Goal: Task Accomplishment & Management: Complete application form

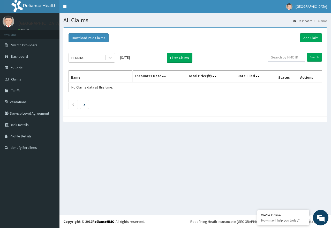
click at [141, 58] on input "Aug 2025" at bounding box center [141, 57] width 47 height 9
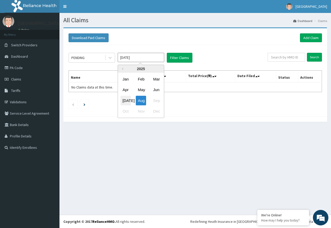
click at [125, 101] on div "Jul" at bounding box center [125, 101] width 10 height 10
type input "Jul 2025"
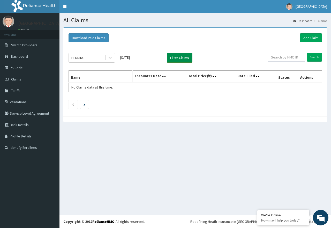
click at [175, 58] on button "Filter Claims" at bounding box center [180, 58] width 26 height 10
click at [109, 59] on icon at bounding box center [110, 57] width 5 height 5
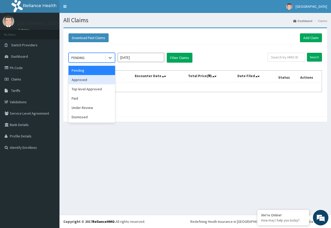
click at [105, 80] on div "Approved" at bounding box center [91, 79] width 47 height 9
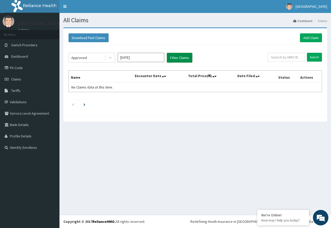
click at [178, 60] on button "Filter Claims" at bounding box center [180, 58] width 26 height 10
click at [178, 56] on button "Filter Claims" at bounding box center [180, 58] width 26 height 10
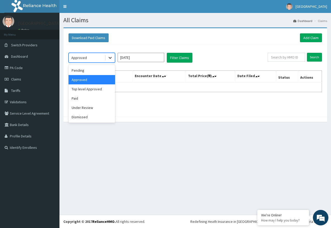
click at [113, 58] on div at bounding box center [109, 57] width 9 height 9
click at [96, 101] on div "Paid" at bounding box center [91, 98] width 47 height 9
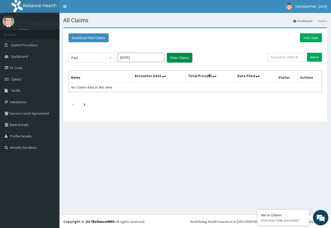
click at [178, 54] on button "Filter Claims" at bounding box center [180, 58] width 26 height 10
click at [181, 60] on button "Filter Claims" at bounding box center [180, 58] width 26 height 10
click at [110, 57] on icon at bounding box center [110, 57] width 5 height 5
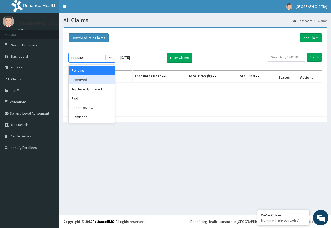
drag, startPoint x: 100, startPoint y: 83, endPoint x: 116, endPoint y: 75, distance: 18.0
click at [104, 81] on div "Approved" at bounding box center [91, 79] width 47 height 9
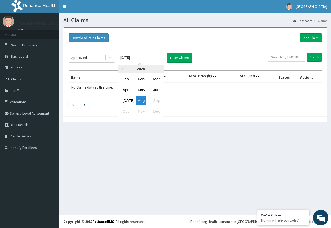
drag, startPoint x: 161, startPoint y: 55, endPoint x: 151, endPoint y: 64, distance: 13.0
click at [160, 55] on input "Aug 2025" at bounding box center [141, 57] width 47 height 9
drag, startPoint x: 129, startPoint y: 100, endPoint x: 139, endPoint y: 90, distance: 14.1
click at [128, 100] on div "Jul" at bounding box center [125, 101] width 10 height 10
type input "Jul 2025"
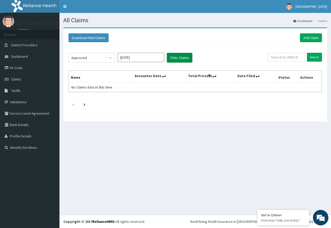
click at [178, 58] on button "Filter Claims" at bounding box center [180, 58] width 26 height 10
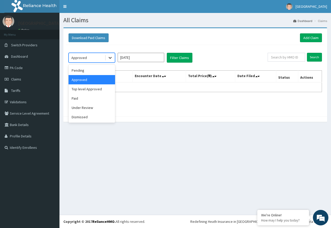
click at [110, 57] on icon at bounding box center [110, 57] width 5 height 5
click at [108, 87] on div "Top level Approved" at bounding box center [91, 88] width 47 height 9
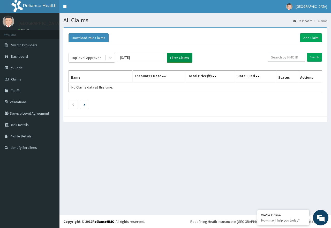
click at [174, 59] on button "Filter Claims" at bounding box center [180, 58] width 26 height 10
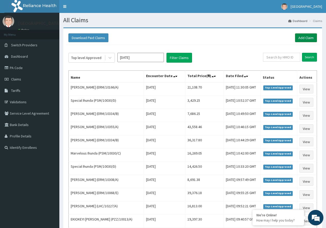
click at [311, 37] on link "Add Claim" at bounding box center [306, 37] width 22 height 9
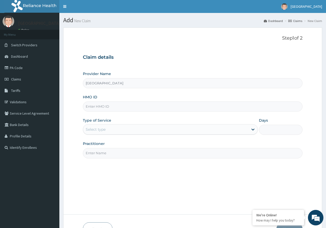
paste input "DCH/10170/A"
type input "DCH/10170/A"
click at [151, 131] on div "Select type" at bounding box center [165, 129] width 165 height 8
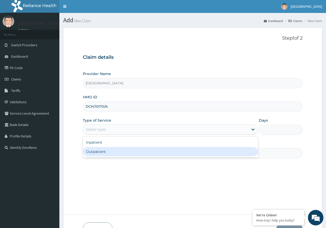
click at [145, 153] on div "Outpatient" at bounding box center [170, 151] width 175 height 9
type input "1"
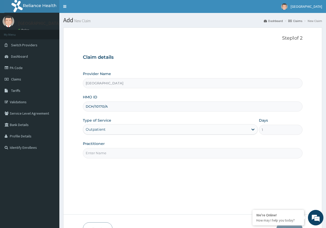
click at [127, 155] on input "Practitioner" at bounding box center [193, 153] width 220 height 10
type input "DR WILLIAMS"
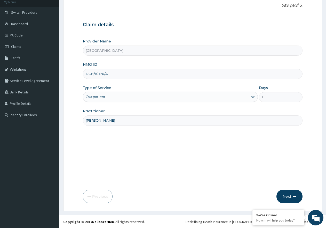
scroll to position [33, 0]
click at [296, 196] on icon "button" at bounding box center [295, 196] width 4 height 4
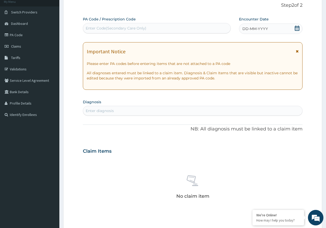
click at [149, 30] on div "Enter Code(Secondary Care Only)" at bounding box center [157, 28] width 148 height 8
paste input "PA/5D4173"
type input "PA/5D4173"
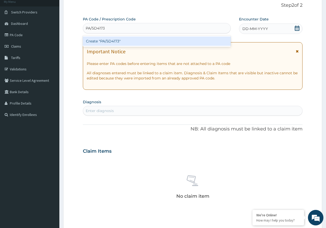
click at [118, 43] on div "Create "PA/5D4173"" at bounding box center [157, 40] width 148 height 9
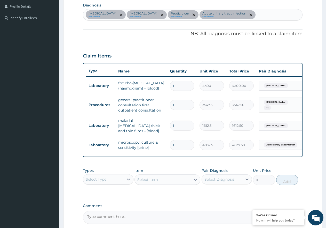
scroll to position [134, 0]
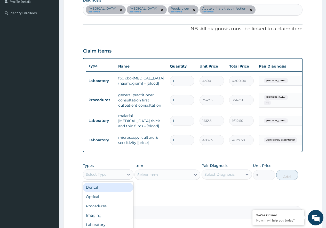
click at [113, 179] on div "Select Type" at bounding box center [108, 174] width 51 height 10
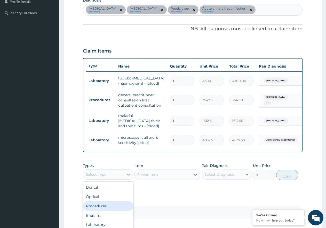
click at [110, 210] on div "Procedures" at bounding box center [108, 205] width 51 height 9
click at [146, 177] on div "Select Item" at bounding box center [148, 174] width 21 height 5
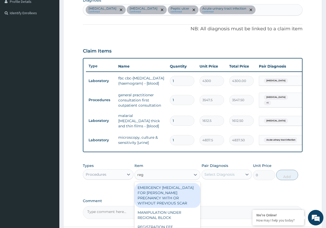
type input "regi"
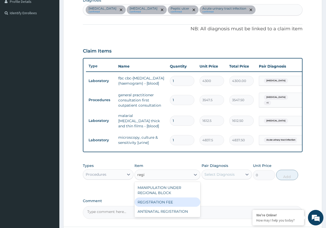
click at [165, 207] on div "REGISTRATION FEE" at bounding box center [168, 201] width 66 height 9
type input "2150"
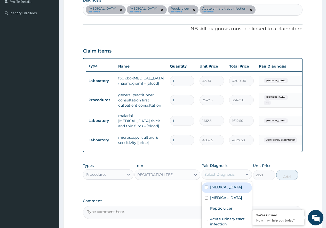
click at [229, 177] on div "Select Diagnosis" at bounding box center [220, 174] width 30 height 5
click at [225, 193] on div "Sepsis" at bounding box center [227, 187] width 51 height 11
checkbox input "true"
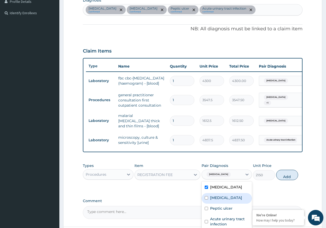
click at [224, 203] on div "Malaria" at bounding box center [227, 198] width 51 height 11
checkbox input "true"
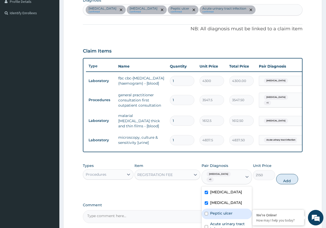
drag, startPoint x: 226, startPoint y: 212, endPoint x: 227, endPoint y: 224, distance: 12.0
click at [226, 216] on div "Peptic ulcer" at bounding box center [227, 213] width 51 height 11
checkbox input "true"
click at [227, 225] on label "Acute urinary tract infection" at bounding box center [229, 226] width 39 height 10
checkbox input "true"
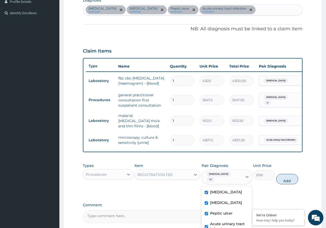
click at [284, 179] on button "Add" at bounding box center [288, 179] width 22 height 10
type input "0"
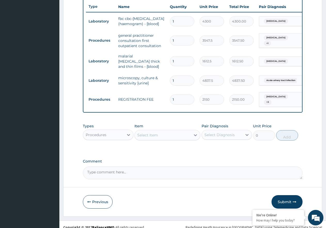
scroll to position [202, 0]
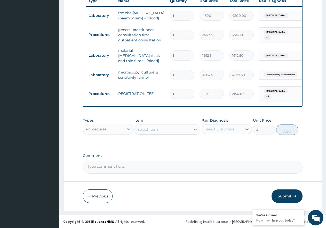
click at [286, 200] on button "Submit" at bounding box center [287, 195] width 31 height 13
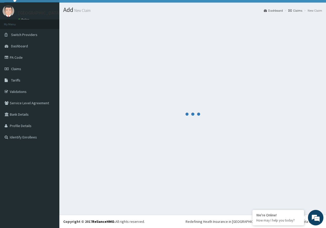
scroll to position [10, 0]
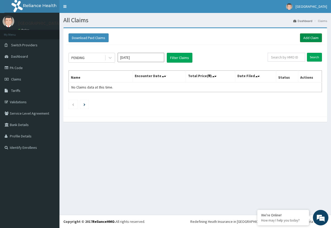
click at [308, 39] on link "Add Claim" at bounding box center [311, 37] width 22 height 9
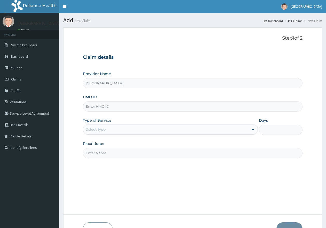
type input "[GEOGRAPHIC_DATA]"
paste input "ERM/10357/A"
type input "ERM/10357/A"
click at [200, 132] on div "Select type" at bounding box center [165, 129] width 165 height 8
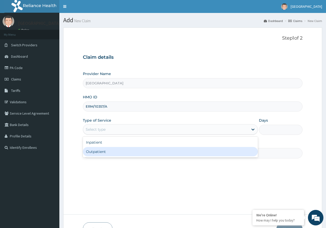
click at [171, 156] on div "Inpatient Outpatient" at bounding box center [170, 146] width 175 height 21
click at [171, 155] on div "Outpatient" at bounding box center [170, 151] width 175 height 9
type input "1"
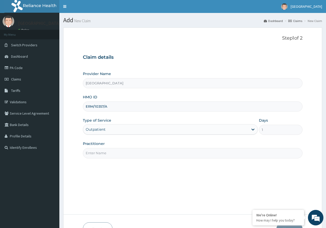
click at [121, 157] on input "Practitioner" at bounding box center [193, 153] width 220 height 10
type input "DR WILLIAMS"
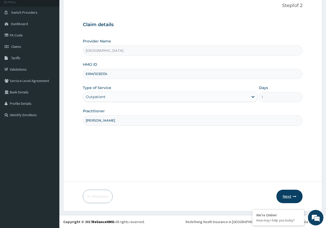
scroll to position [33, 0]
click at [281, 192] on button "Next" at bounding box center [290, 195] width 26 height 13
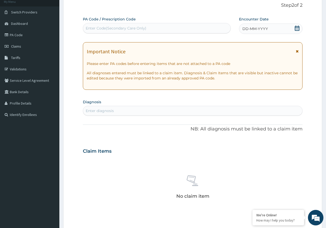
click at [299, 30] on icon at bounding box center [297, 28] width 5 height 5
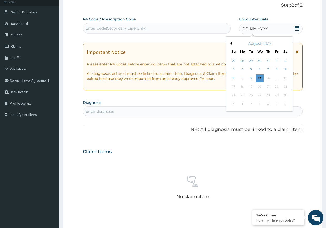
click at [230, 43] on button "Previous Month" at bounding box center [230, 43] width 3 height 3
click at [252, 88] on div "22" at bounding box center [252, 87] width 8 height 8
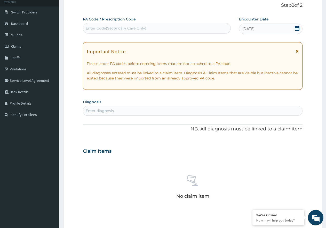
click at [97, 109] on div "Enter diagnosis" at bounding box center [100, 110] width 28 height 5
type input "malaria"
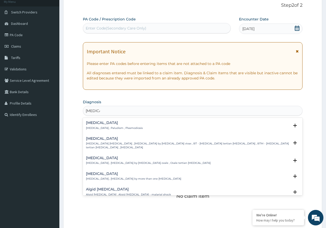
click at [104, 125] on div "Malaria Malaria , Paludism , Plasmodiosis" at bounding box center [114, 125] width 57 height 9
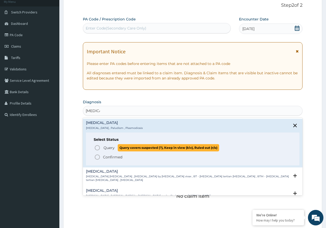
click at [112, 150] on p "Query Query covers suspected (?), Keep in view (kiv), Ruled out (r/o)" at bounding box center [161, 147] width 116 height 7
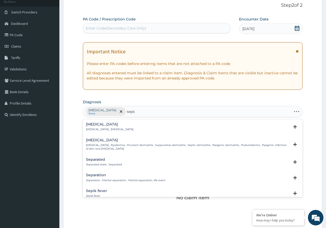
type input "sepsi"
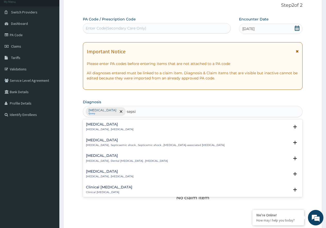
click at [107, 128] on p "Systemic infection , Sepsis" at bounding box center [110, 129] width 48 height 4
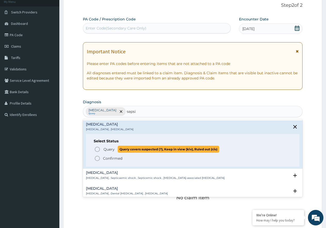
click at [104, 149] on span "Query" at bounding box center [109, 149] width 11 height 5
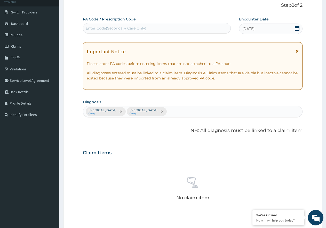
click at [150, 28] on div "Enter Code(Secondary Care Only)" at bounding box center [157, 28] width 148 height 8
paste input "PA/BD974A"
type input "PA/BD974A"
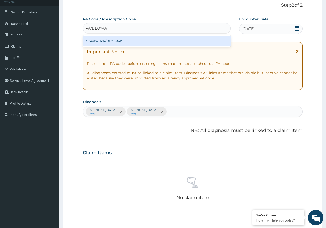
click at [120, 43] on div "Create "PA/BD974A"" at bounding box center [157, 40] width 148 height 9
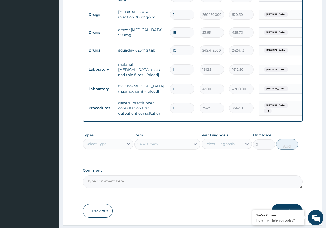
scroll to position [273, 0]
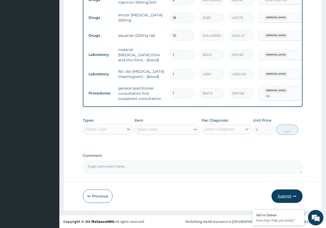
click at [290, 193] on button "Submit" at bounding box center [287, 195] width 31 height 13
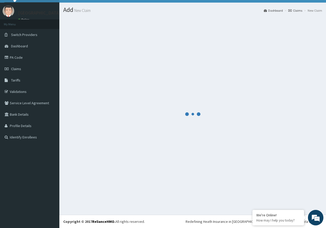
scroll to position [10, 0]
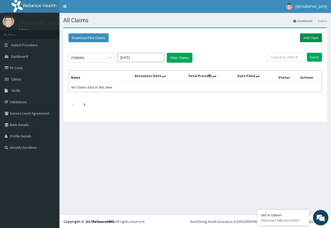
click at [307, 39] on link "Add Claim" at bounding box center [311, 37] width 22 height 9
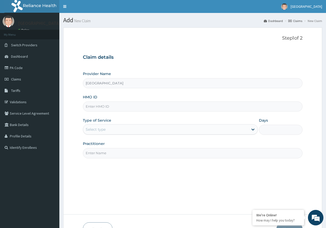
paste input "ERM/10308/A"
type input "ERM/10308/A"
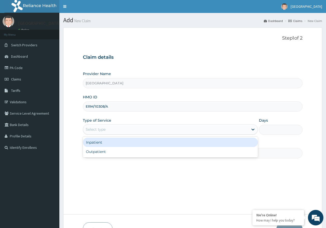
click at [156, 127] on div "Select type" at bounding box center [165, 129] width 165 height 8
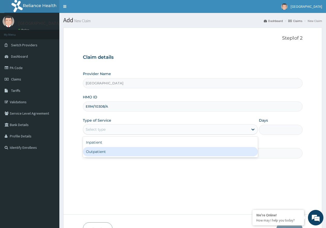
click at [141, 149] on div "Outpatient" at bounding box center [170, 151] width 175 height 9
type input "1"
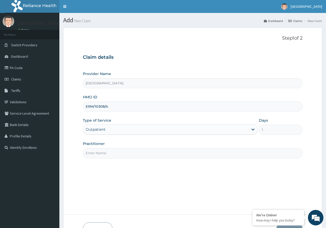
click at [128, 155] on input "Practitioner" at bounding box center [193, 153] width 220 height 10
type input "[PERSON_NAME]"
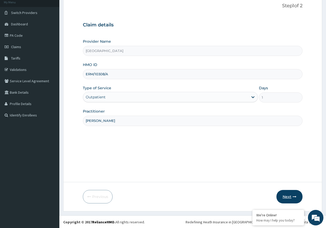
scroll to position [33, 0]
click at [284, 192] on button "Next" at bounding box center [290, 195] width 26 height 13
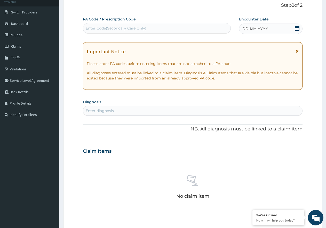
click at [104, 26] on div "Enter Code(Secondary Care Only)" at bounding box center [116, 28] width 61 height 5
paste input "PA/8B45A8"
type input "PA/8B45A8"
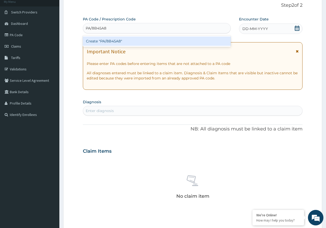
click at [113, 43] on div "Create "PA/8B45A8"" at bounding box center [157, 40] width 148 height 9
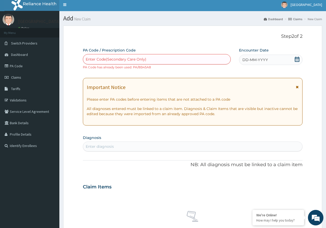
scroll to position [0, 0]
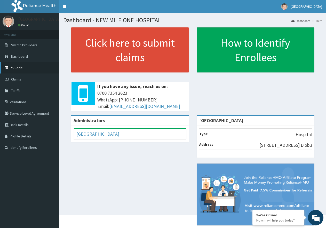
click at [29, 68] on link "PA Code" at bounding box center [29, 67] width 59 height 11
